Goal: Task Accomplishment & Management: Use online tool/utility

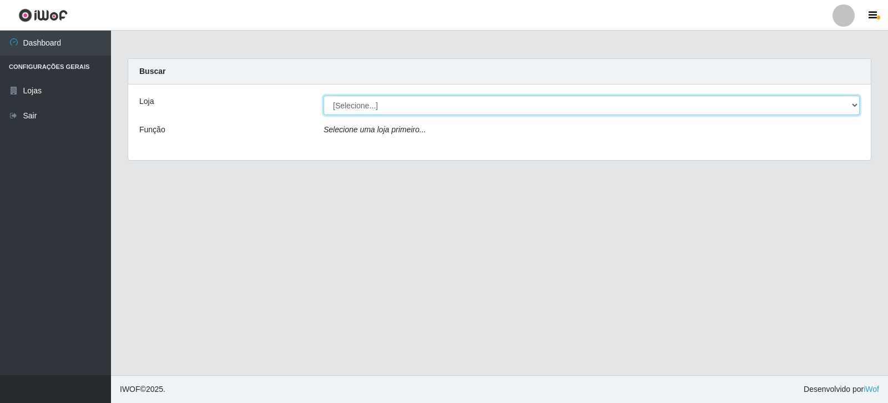
click at [852, 98] on select "[Selecione...] Rede Compras Supermercados - LOJA 3" at bounding box center [592, 104] width 536 height 19
select select "162"
click at [324, 95] on select "[Selecione...] Rede Compras Supermercados - LOJA 3" at bounding box center [592, 104] width 536 height 19
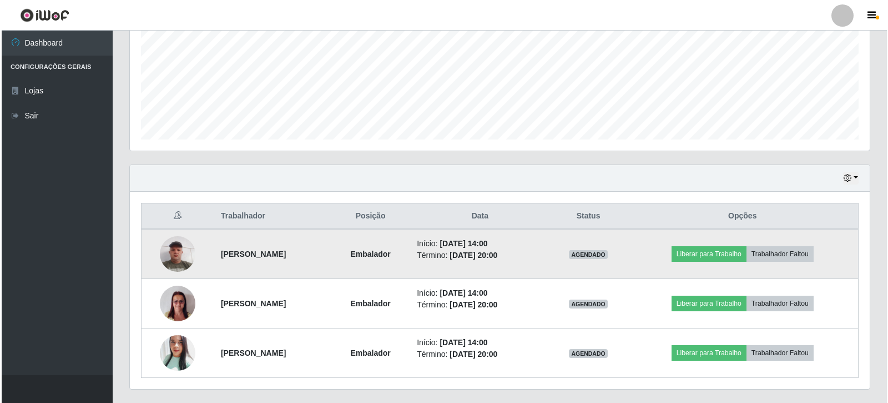
scroll to position [278, 0]
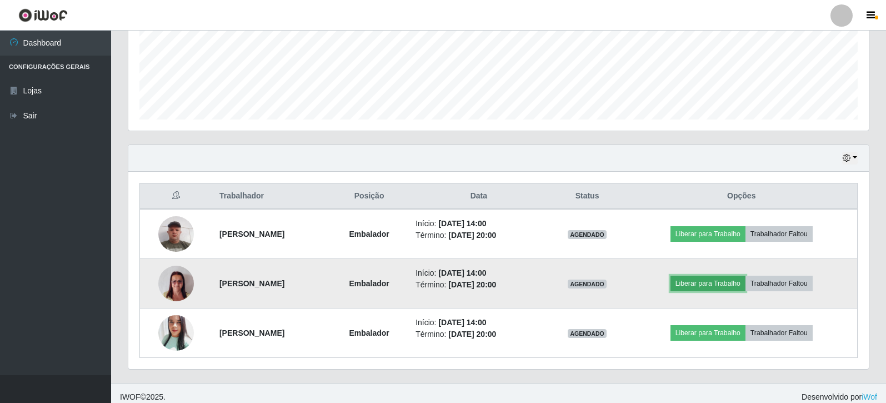
click at [700, 279] on button "Liberar para Trabalho" at bounding box center [707, 283] width 75 height 16
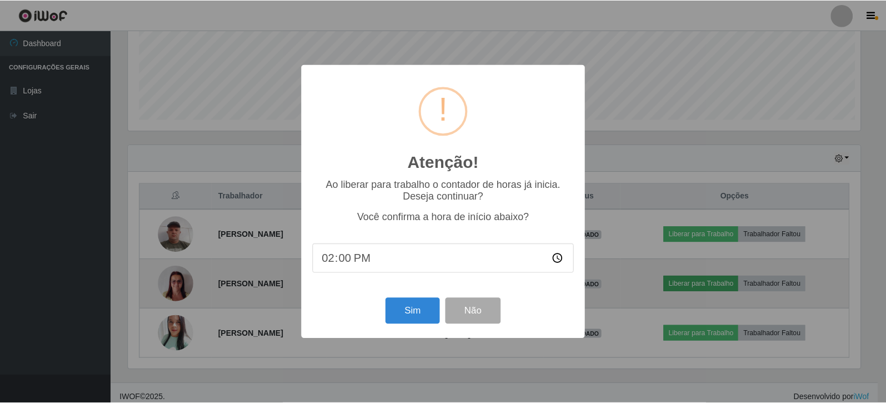
scroll to position [230, 735]
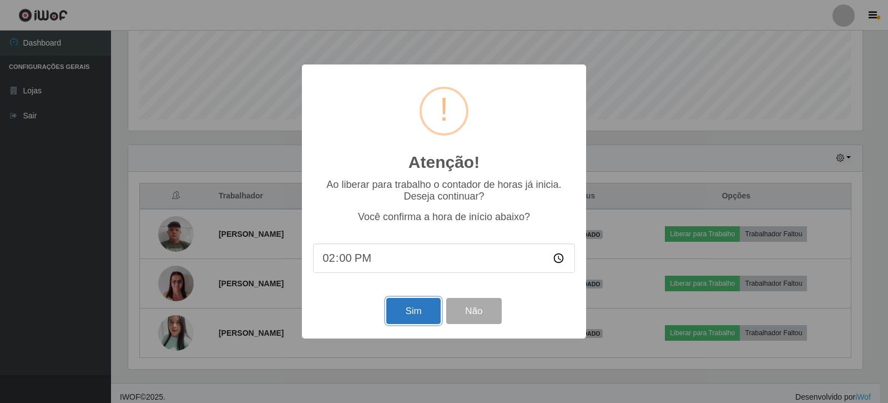
click at [411, 309] on button "Sim" at bounding box center [413, 311] width 54 height 26
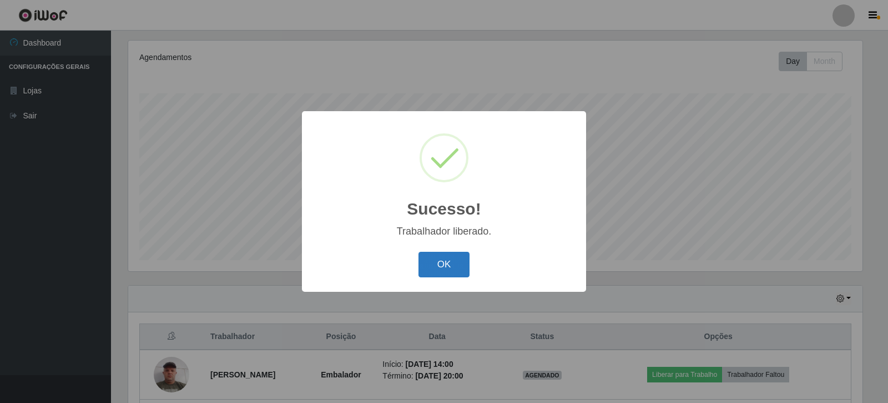
click at [440, 270] on button "OK" at bounding box center [445, 265] width 52 height 26
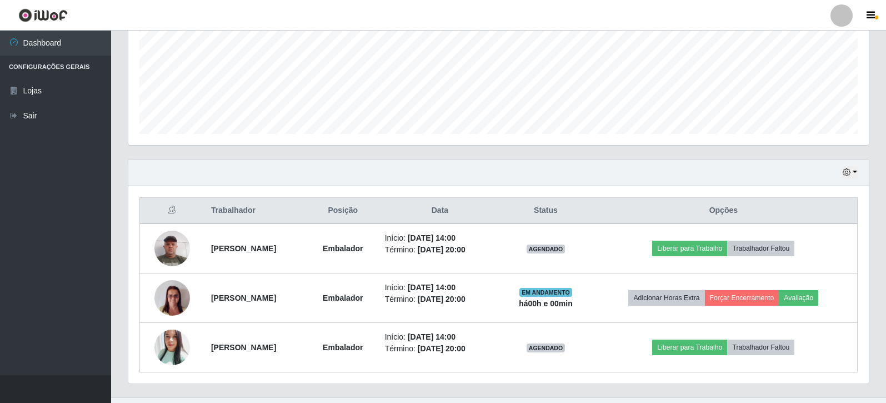
scroll to position [285, 0]
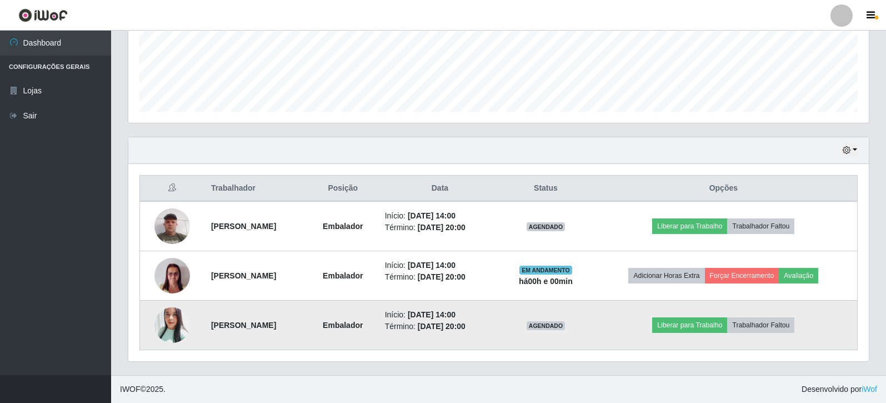
click at [165, 325] on img at bounding box center [172, 325] width 36 height 42
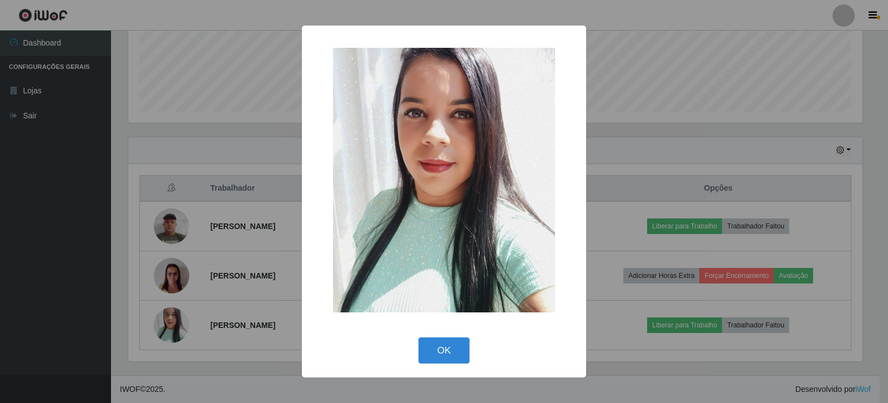
click at [694, 114] on div "× OK Cancel" at bounding box center [444, 201] width 888 height 403
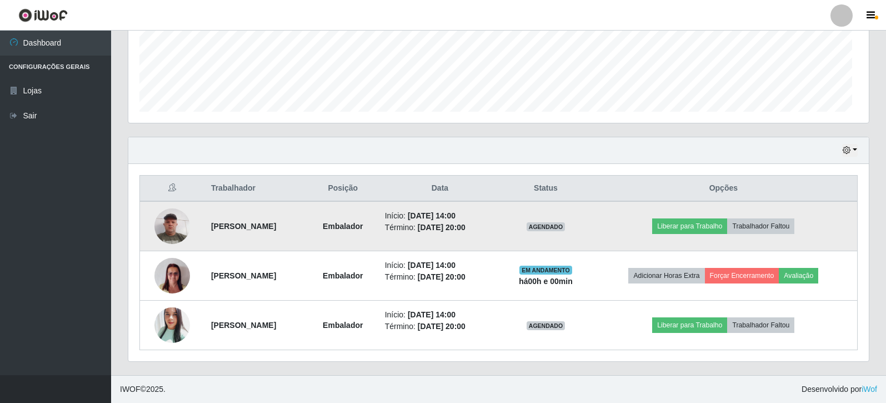
scroll to position [230, 740]
click at [712, 227] on button "Liberar para Trabalho" at bounding box center [689, 226] width 75 height 16
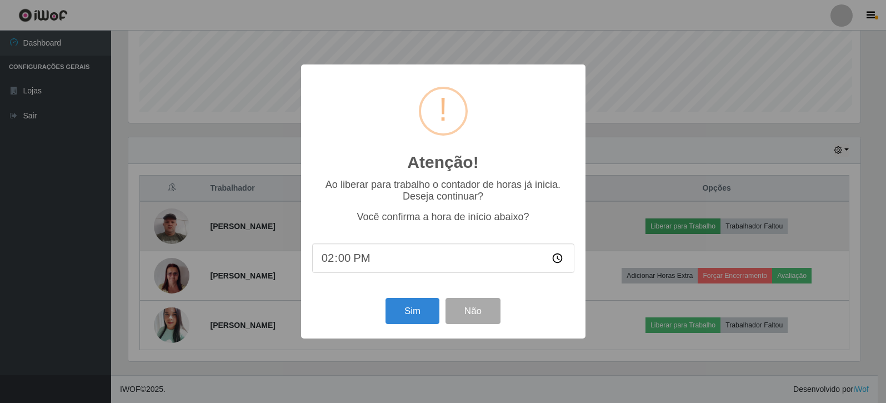
scroll to position [230, 735]
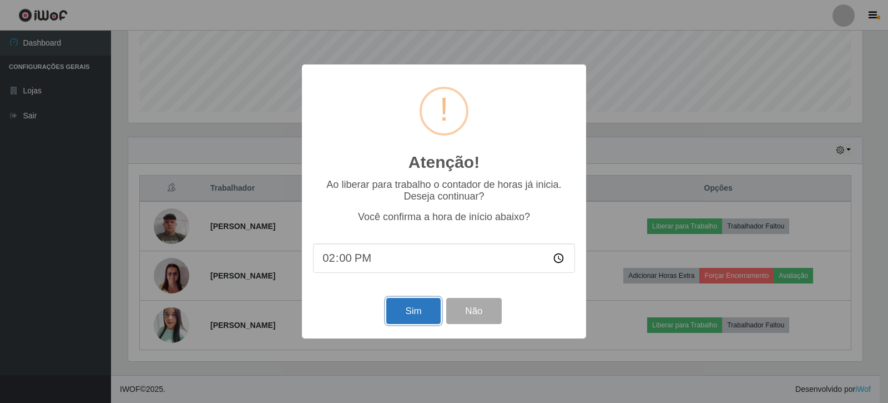
click at [400, 316] on button "Sim" at bounding box center [413, 311] width 54 height 26
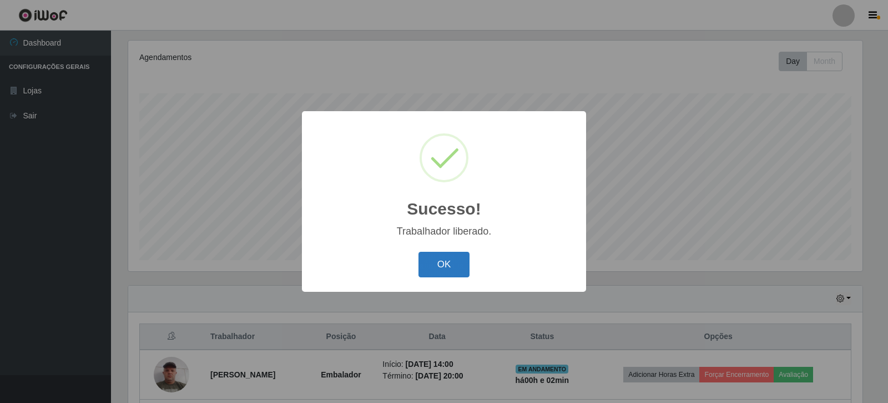
click at [445, 264] on button "OK" at bounding box center [445, 265] width 52 height 26
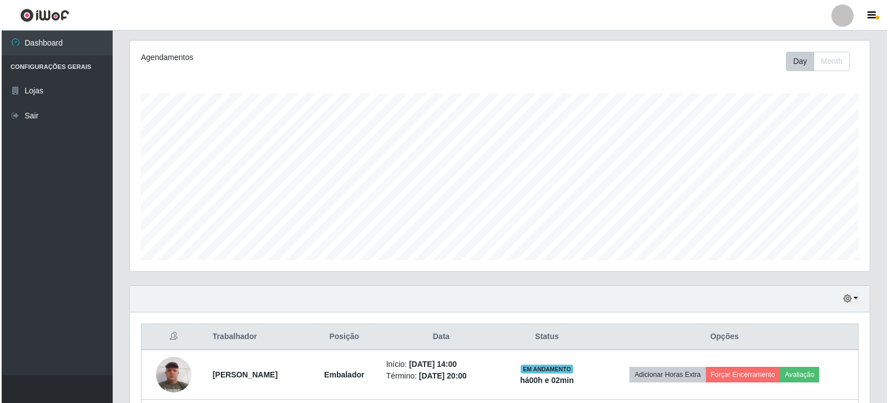
scroll to position [285, 0]
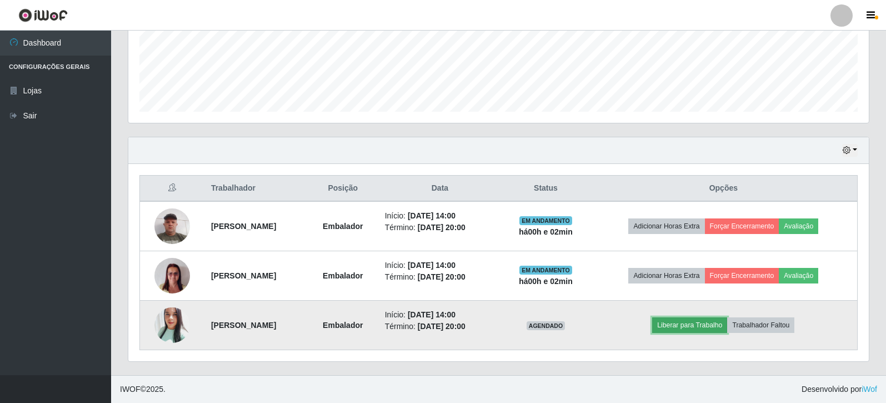
click at [711, 325] on button "Liberar para Trabalho" at bounding box center [689, 325] width 75 height 16
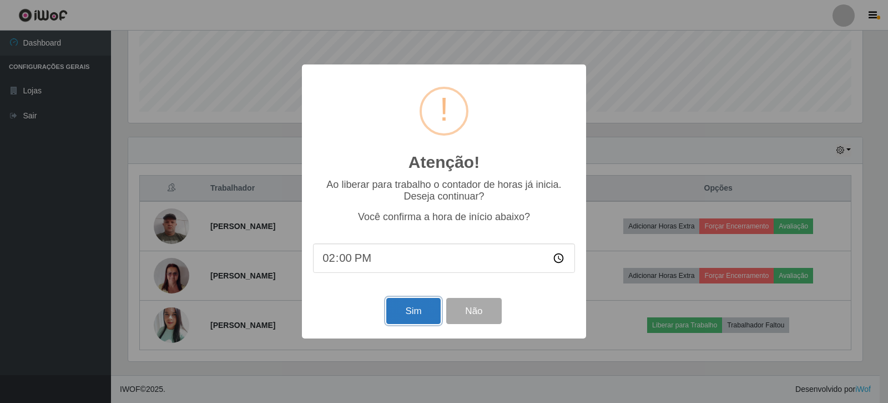
click at [405, 316] on button "Sim" at bounding box center [413, 311] width 54 height 26
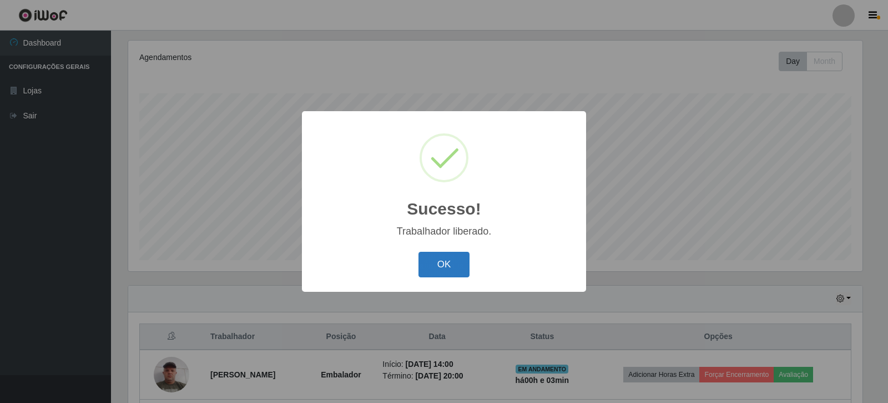
click at [450, 260] on button "OK" at bounding box center [445, 265] width 52 height 26
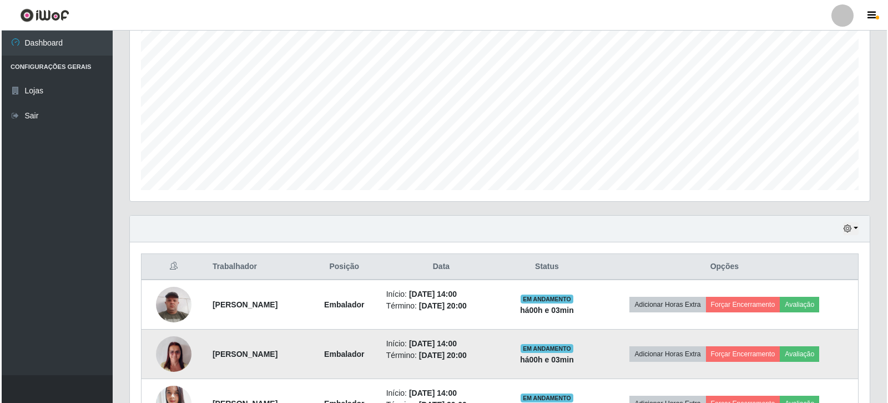
scroll to position [285, 0]
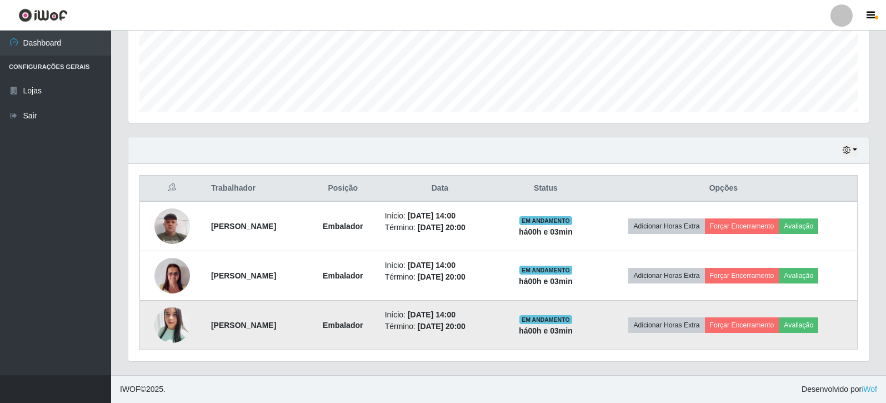
click at [161, 325] on img at bounding box center [172, 325] width 36 height 42
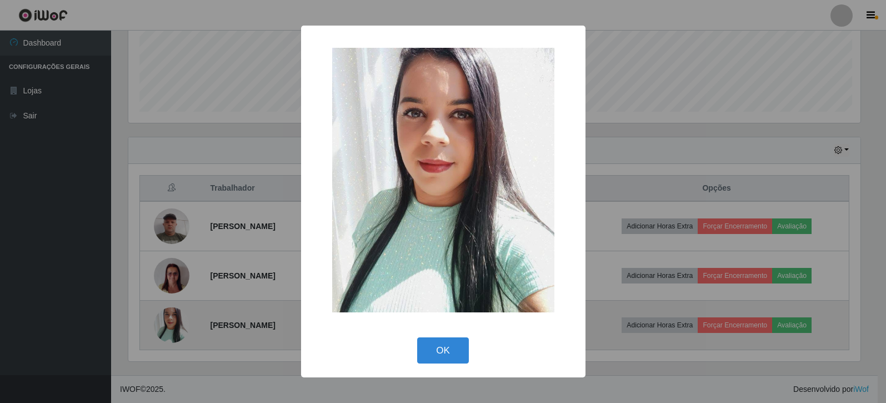
scroll to position [230, 735]
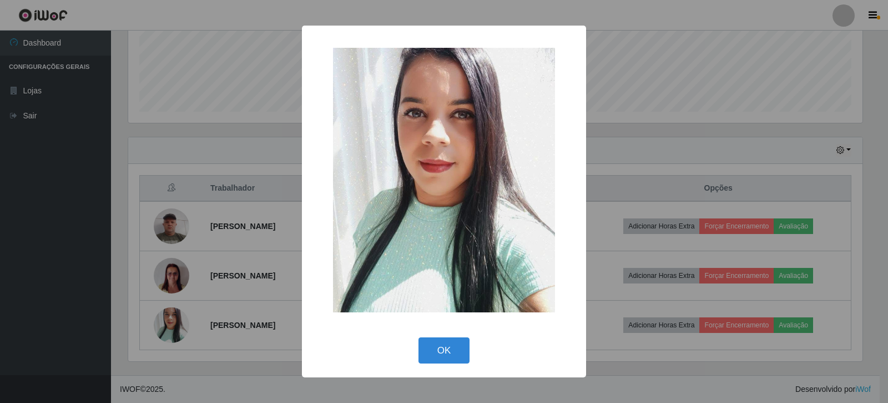
click at [420, 182] on img at bounding box center [444, 180] width 222 height 264
click at [444, 351] on button "OK" at bounding box center [445, 350] width 52 height 26
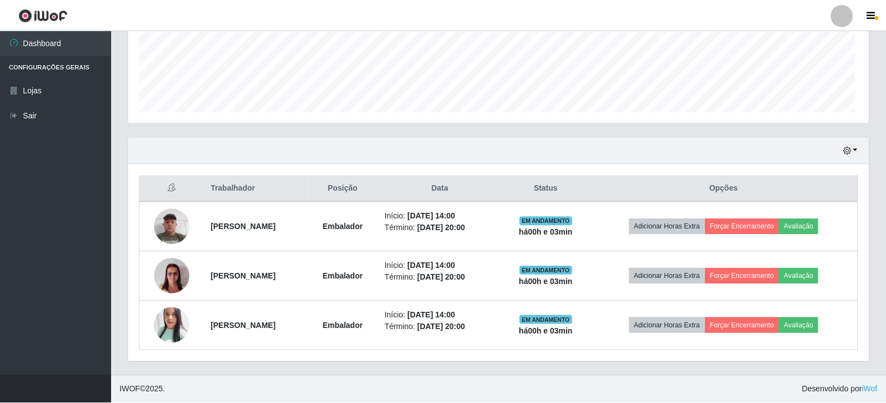
scroll to position [230, 740]
